Goal: Task Accomplishment & Management: Manage account settings

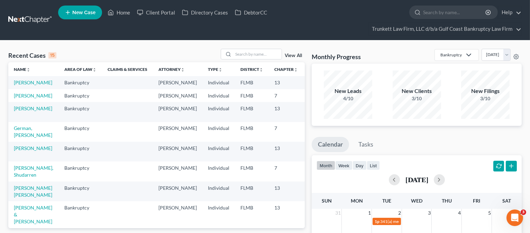
click at [336, 25] on ul "New Case Home Client Portal Directory Cases DebtorCC - No Result - See all resu…" at bounding box center [290, 19] width 464 height 33
click at [247, 50] on input "search" at bounding box center [257, 54] width 48 height 10
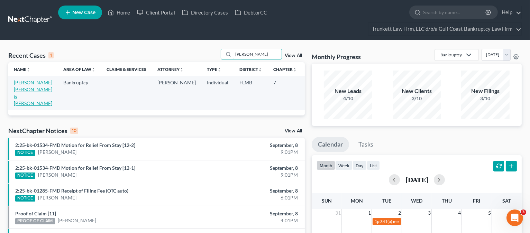
type input "[PERSON_NAME]"
click at [20, 90] on link "[PERSON_NAME] [PERSON_NAME] & [PERSON_NAME]" at bounding box center [33, 93] width 38 height 27
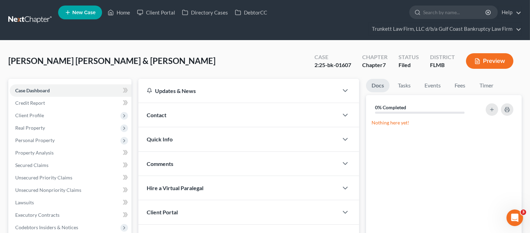
click at [246, 111] on div "Contact" at bounding box center [239, 115] width 200 height 24
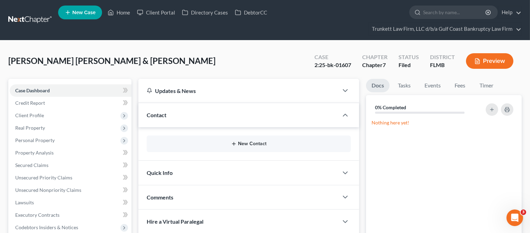
click at [235, 142] on icon "button" at bounding box center [234, 144] width 6 height 6
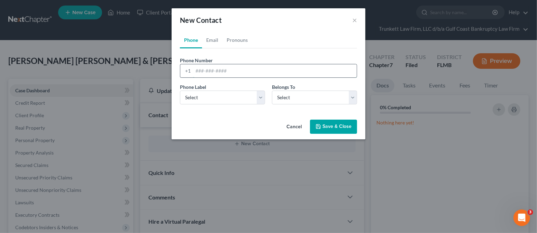
click at [278, 67] on input "tel" at bounding box center [275, 70] width 164 height 13
type input "[PHONE_NUMBER]"
click at [231, 97] on select "Select Mobile Home Work Other" at bounding box center [222, 98] width 85 height 14
select select "0"
click at [180, 91] on select "Select Mobile Home Work Other" at bounding box center [222, 98] width 85 height 14
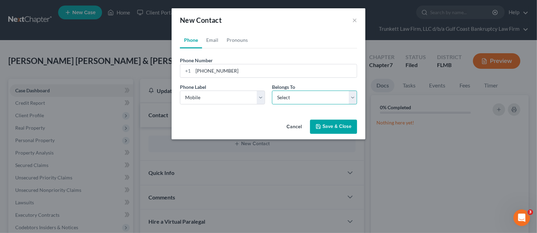
drag, startPoint x: 295, startPoint y: 98, endPoint x: 293, endPoint y: 102, distance: 4.3
click at [294, 99] on select "Select Client Spouse Other" at bounding box center [314, 98] width 85 height 14
select select "0"
click at [272, 91] on select "Select Client Spouse Other" at bounding box center [314, 98] width 85 height 14
click at [330, 128] on button "Save & Close" at bounding box center [333, 127] width 47 height 15
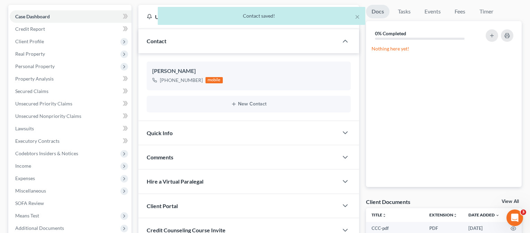
scroll to position [146, 0]
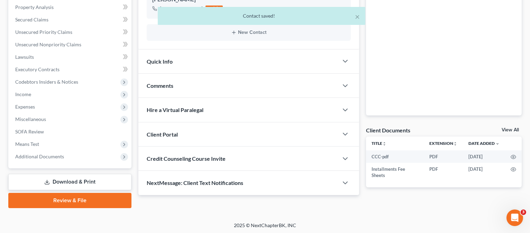
click at [273, 186] on div "NextMessage: Client Text Notifications" at bounding box center [239, 183] width 200 height 24
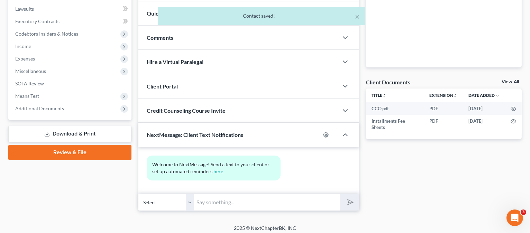
scroll to position [197, 0]
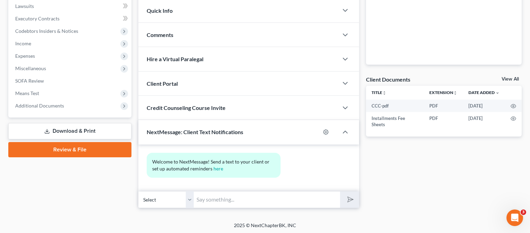
click at [226, 200] on input "text" at bounding box center [267, 199] width 146 height 17
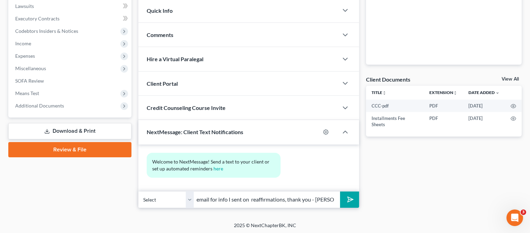
scroll to position [0, 147]
type input "Sorry for the late text, just want to make sure you check your email for info I…"
click at [340, 192] on button "submit" at bounding box center [349, 200] width 19 height 16
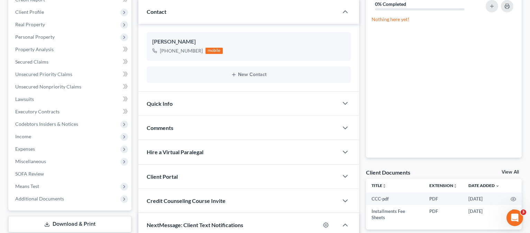
scroll to position [0, 0]
